Goal: Task Accomplishment & Management: Use online tool/utility

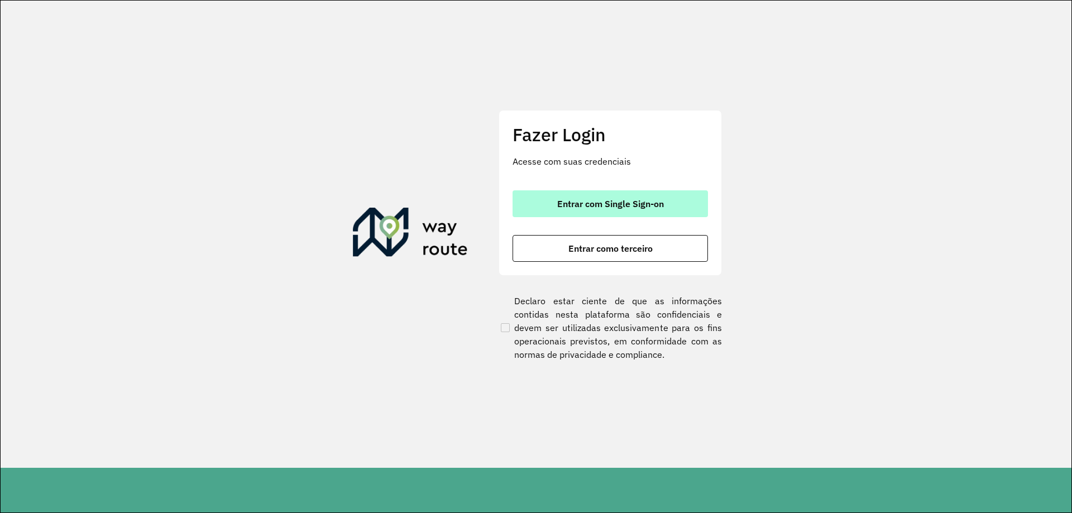
click at [618, 202] on span "Entrar com Single Sign-on" at bounding box center [610, 203] width 107 height 9
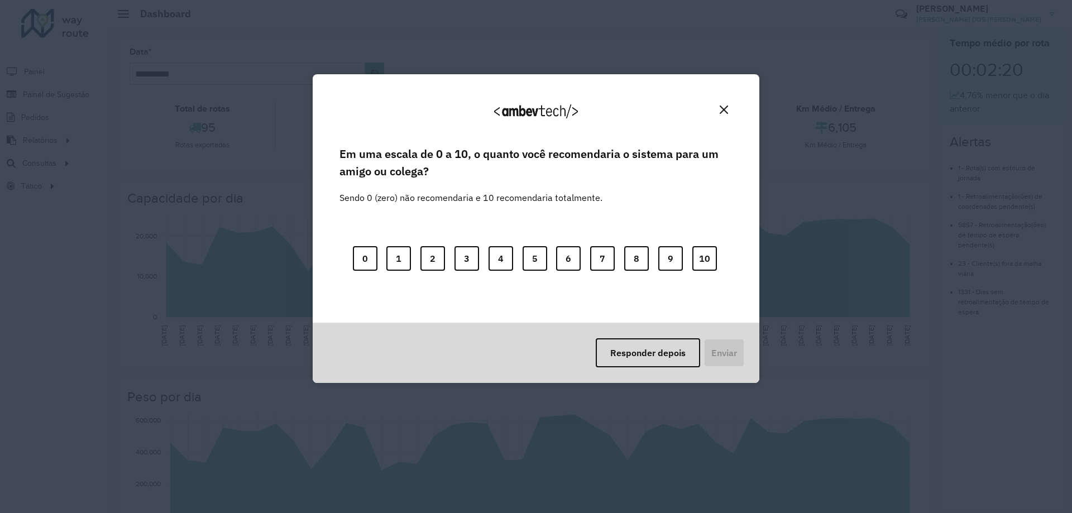
click at [731, 110] on button "Close" at bounding box center [723, 109] width 17 height 17
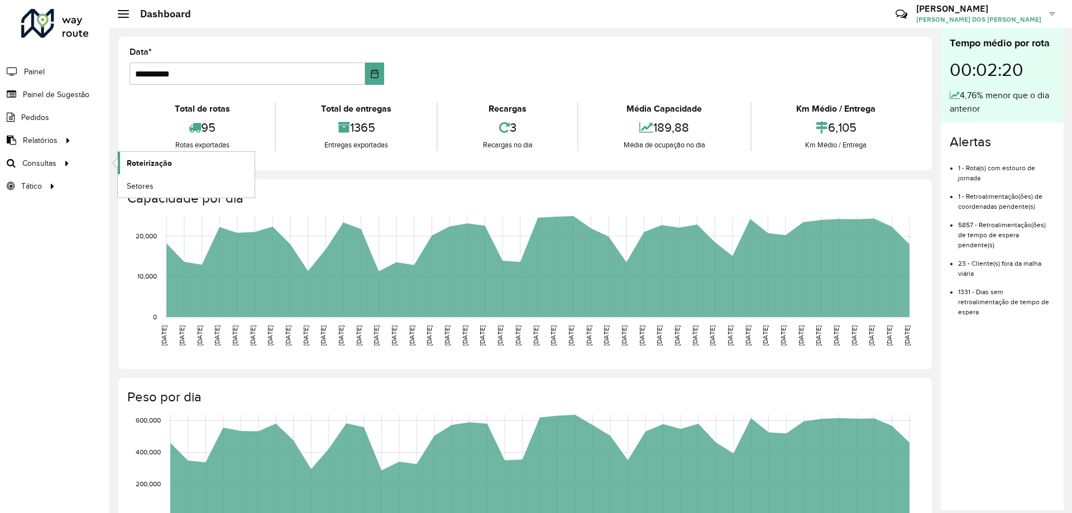
click at [150, 167] on span "Roteirização" at bounding box center [149, 163] width 45 height 12
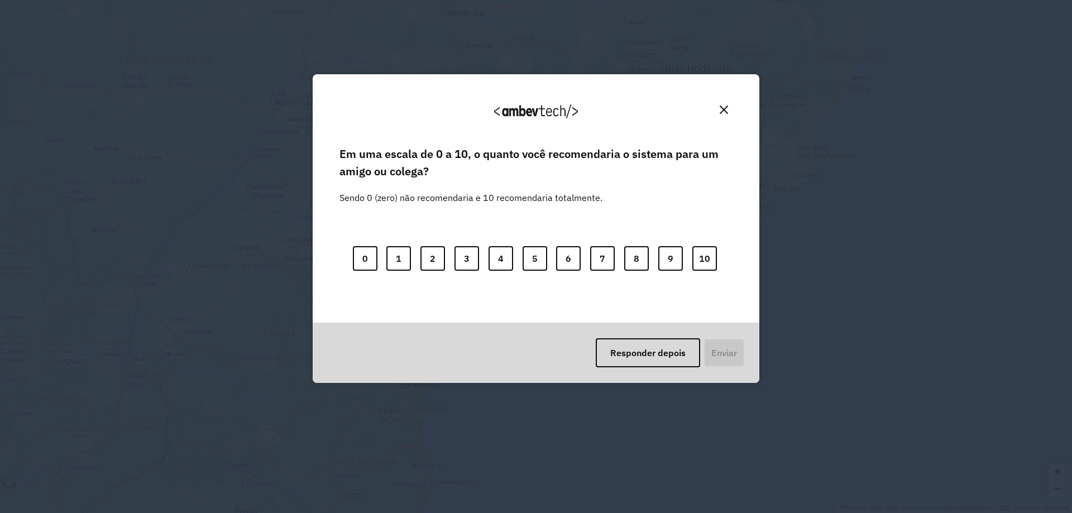
click at [724, 112] on img "Close" at bounding box center [724, 110] width 8 height 8
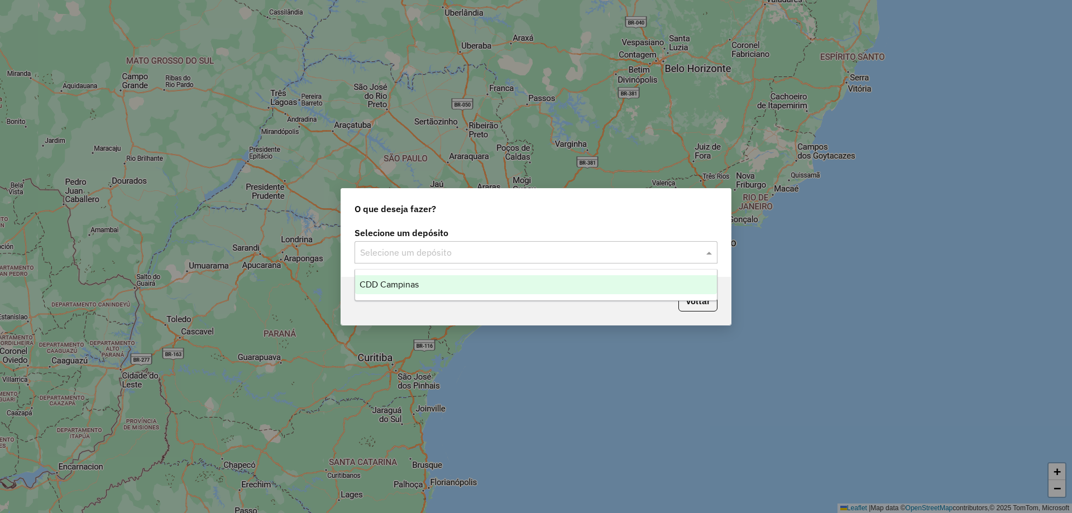
click at [441, 250] on input "text" at bounding box center [524, 252] width 329 height 13
click at [419, 281] on span "CDD Campinas" at bounding box center [389, 284] width 59 height 9
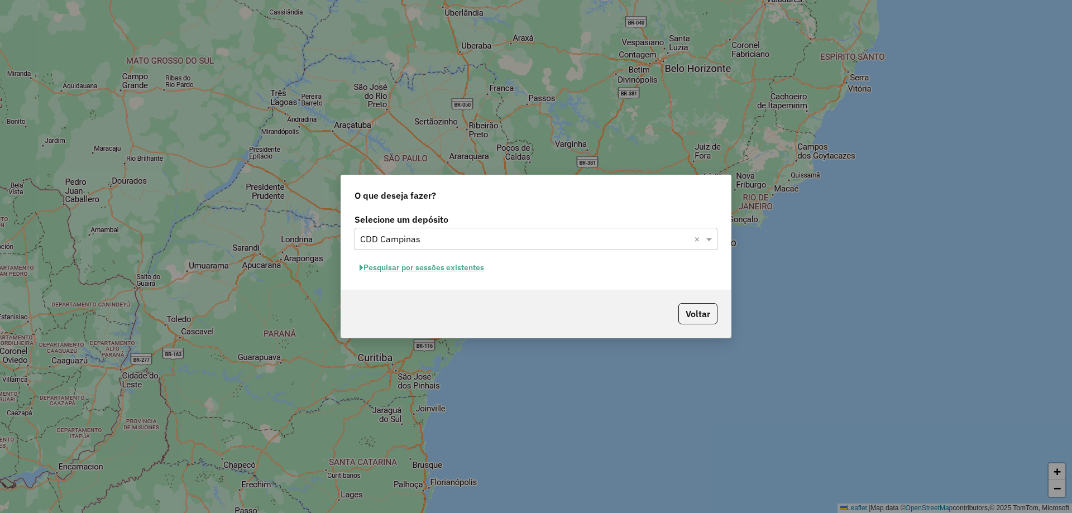
click at [454, 265] on button "Pesquisar por sessões existentes" at bounding box center [421, 267] width 135 height 17
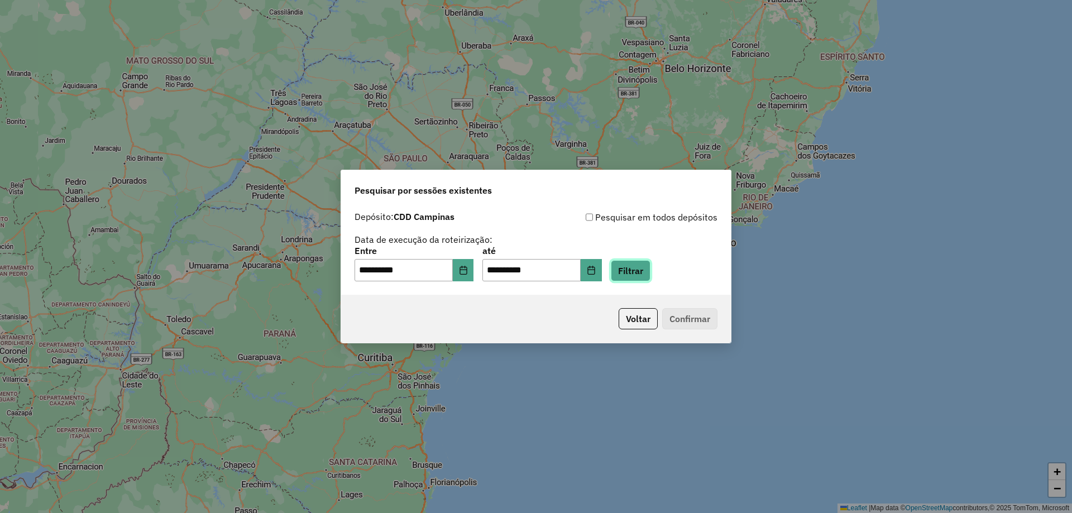
click at [636, 277] on button "Filtrar" at bounding box center [631, 270] width 40 height 21
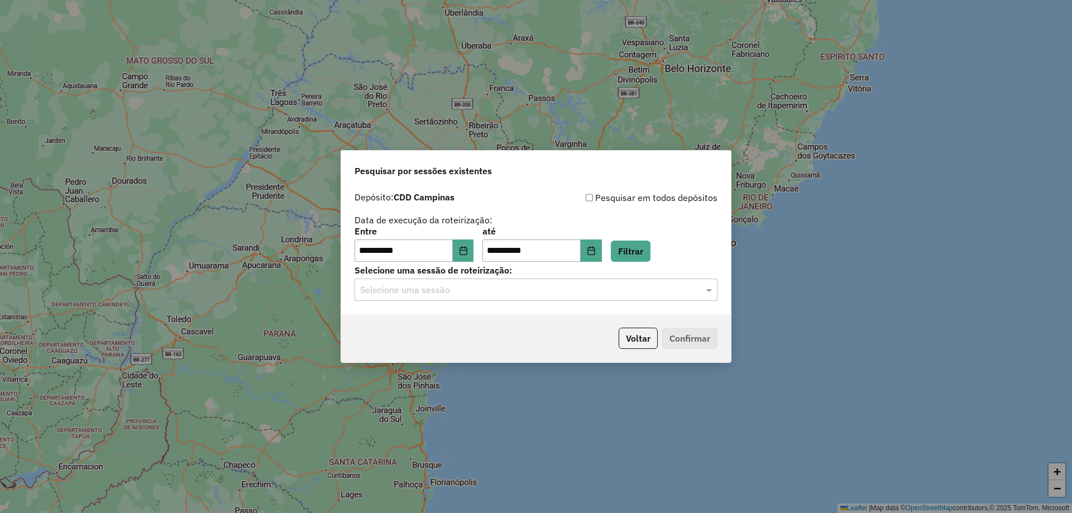
click at [451, 286] on input "text" at bounding box center [524, 290] width 329 height 13
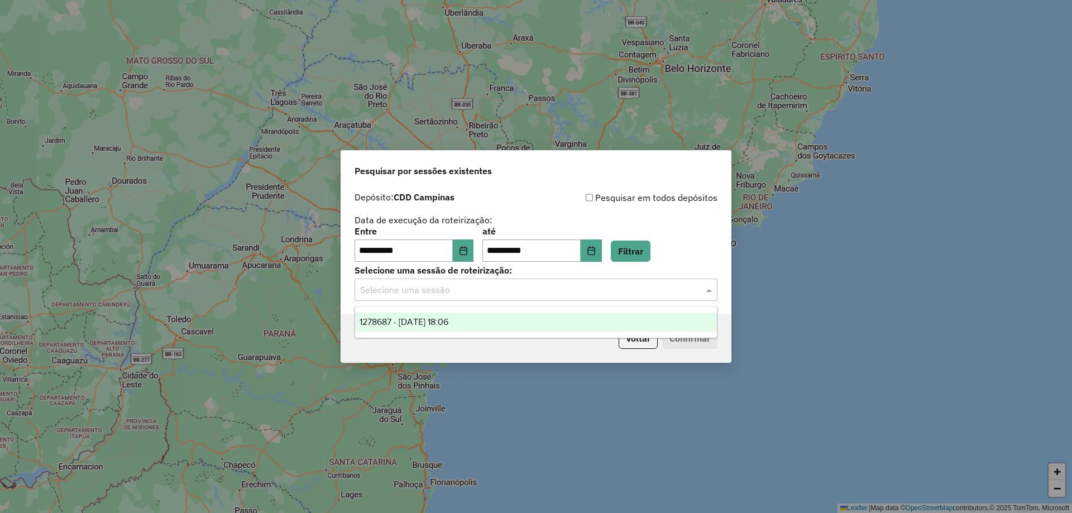
click at [439, 325] on span "1278687 - 19/09/2025 18:06" at bounding box center [404, 321] width 89 height 9
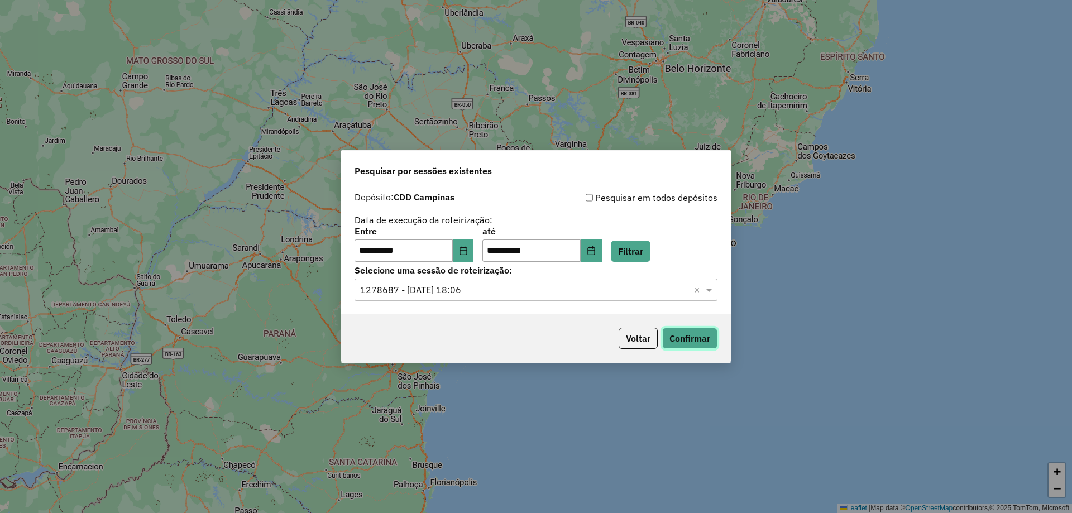
click at [687, 336] on button "Confirmar" at bounding box center [689, 338] width 55 height 21
